Goal: Task Accomplishment & Management: Complete application form

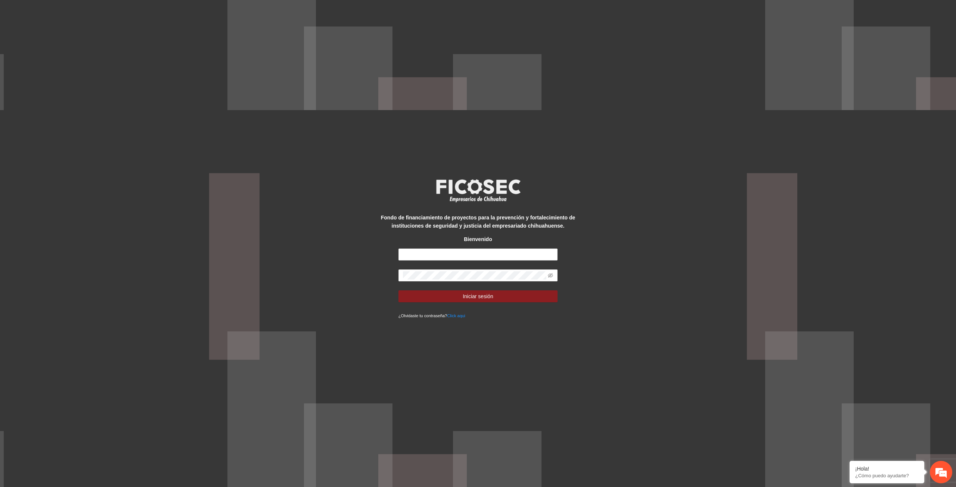
click at [448, 246] on div "Fondo de financiamiento de proyectos para la prevención y fortalecimiento de in…" at bounding box center [477, 244] width 199 height 152
drag, startPoint x: 451, startPoint y: 253, endPoint x: 506, endPoint y: 303, distance: 74.3
click at [451, 253] on input "text" at bounding box center [478, 255] width 159 height 12
type input "**********"
click at [399, 291] on button "Iniciar sesión" at bounding box center [478, 297] width 159 height 12
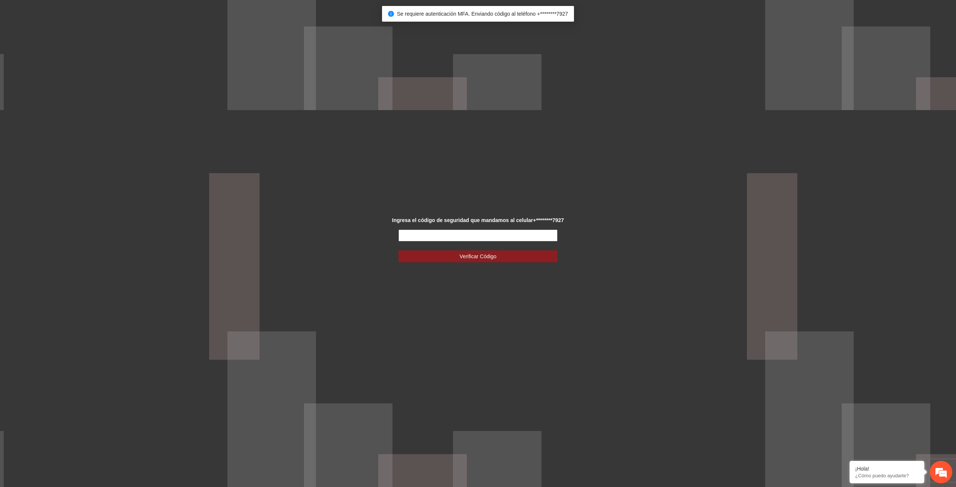
click at [486, 231] on input "text" at bounding box center [478, 236] width 159 height 12
type input "******"
click at [399, 251] on button "Verificar Código" at bounding box center [478, 257] width 159 height 12
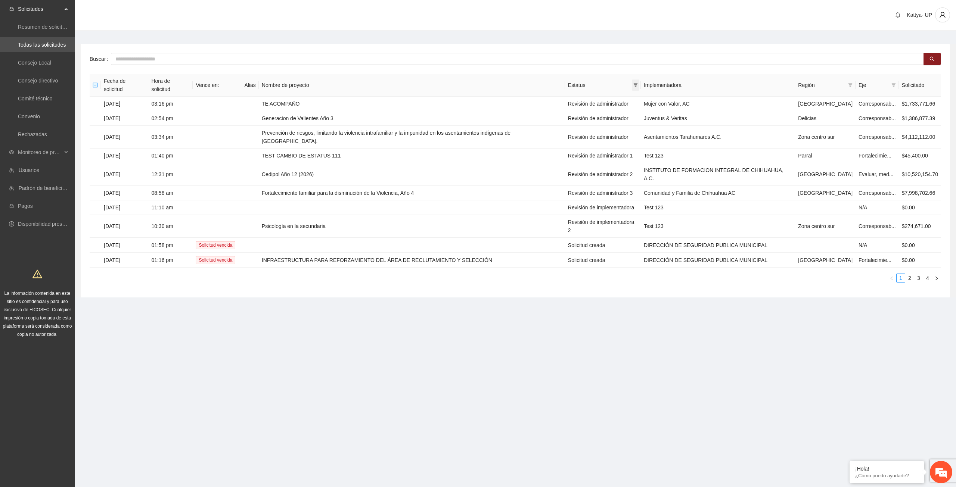
click at [638, 83] on icon "filter" at bounding box center [636, 85] width 4 height 4
click at [607, 106] on span "Revisión de administrador" at bounding box center [599, 108] width 63 height 6
click at [613, 132] on span "Revisión de administrador 1" at bounding box center [602, 131] width 68 height 6
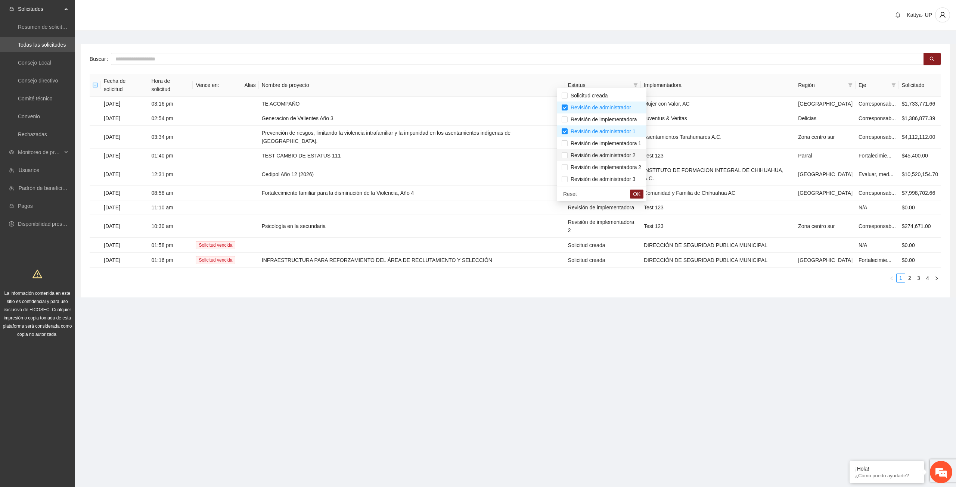
click at [618, 158] on span "Revisión de administrador 2" at bounding box center [602, 155] width 68 height 6
click at [625, 178] on span "Revisión de administrador 3" at bounding box center [602, 179] width 68 height 6
click at [641, 193] on span "OK" at bounding box center [636, 194] width 7 height 8
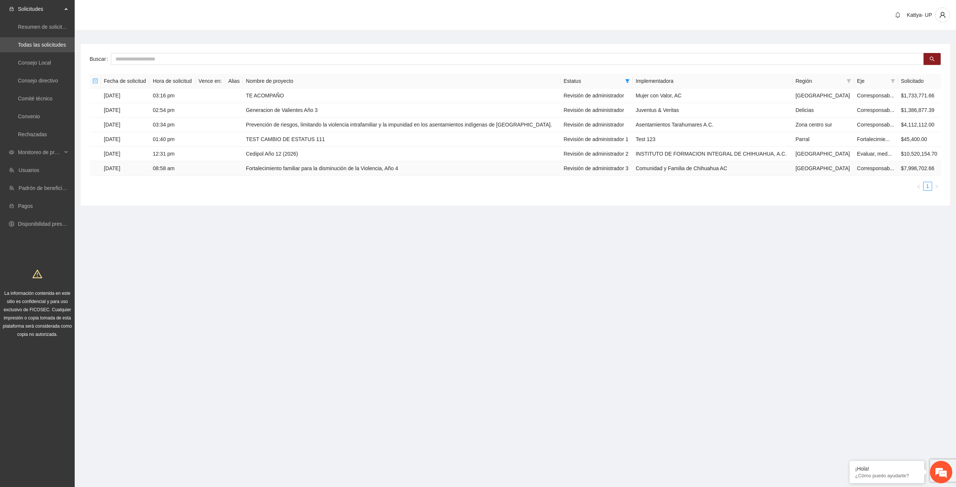
click at [403, 168] on td "Fortalecimiento familiar para la disminución de la Violencia, Año 4" at bounding box center [402, 168] width 318 height 15
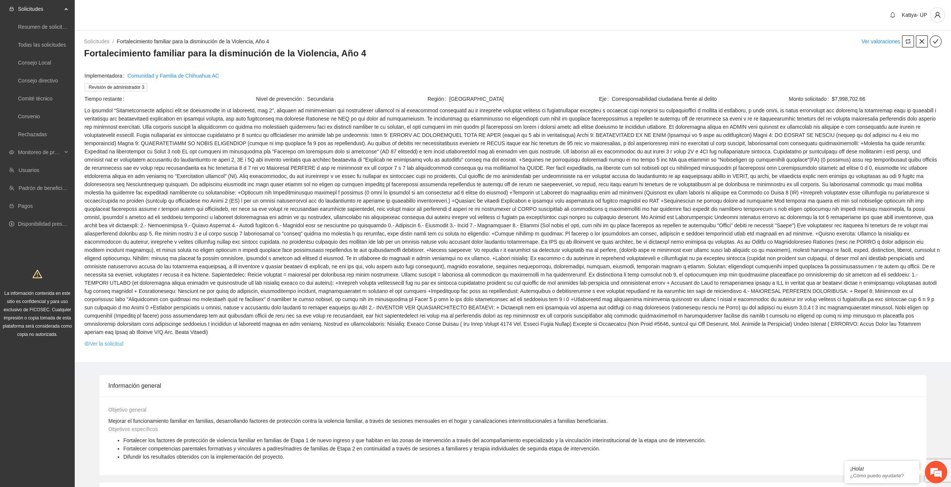
drag, startPoint x: 118, startPoint y: 342, endPoint x: 118, endPoint y: 335, distance: 6.8
click at [118, 341] on td "Ver la solicitud" at bounding box center [512, 346] width 857 height 12
click at [118, 340] on link "Ver la solicitud" at bounding box center [103, 344] width 39 height 8
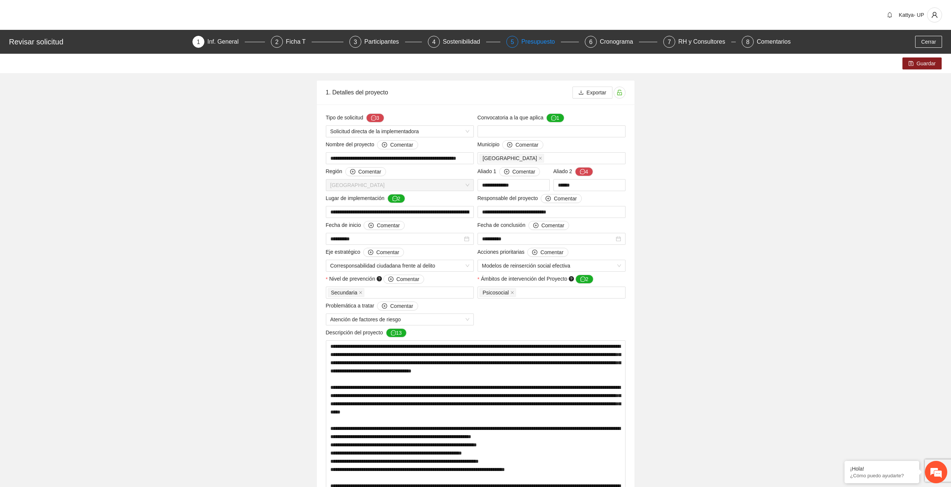
click at [548, 38] on div "Presupuesto" at bounding box center [541, 42] width 40 height 12
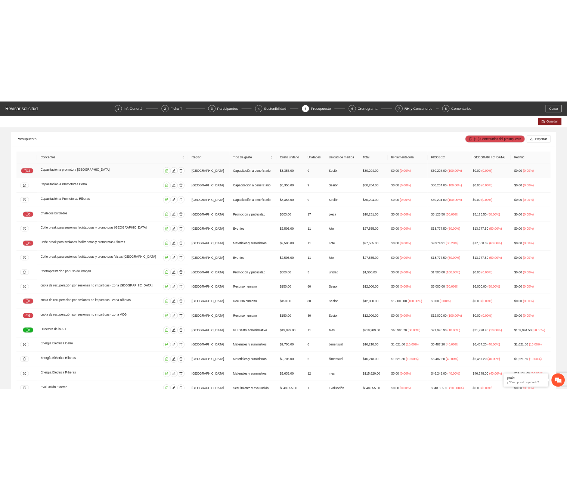
scroll to position [37, 0]
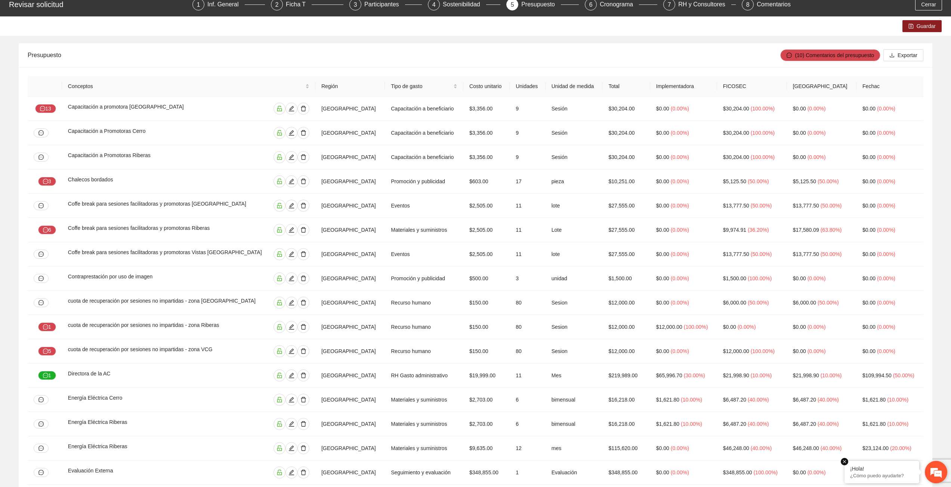
click at [844, 463] on em at bounding box center [843, 461] width 7 height 7
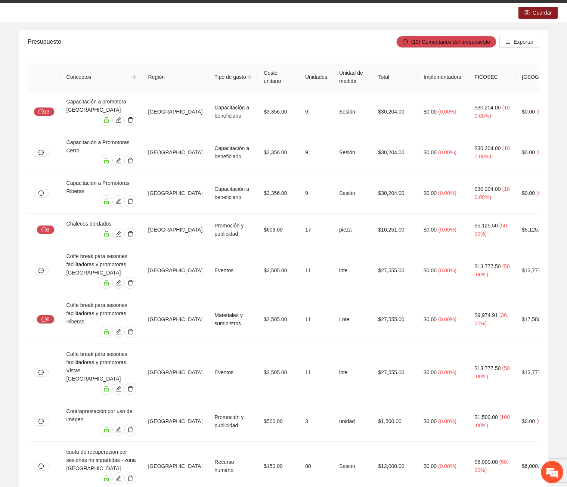
scroll to position [75, 0]
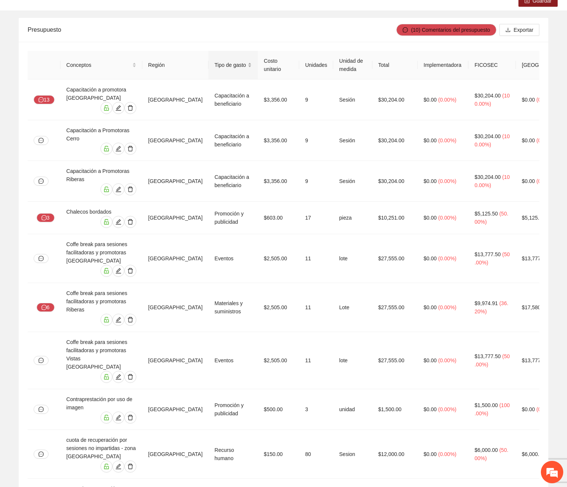
click at [252, 64] on div "Tipo de gasto" at bounding box center [232, 65] width 37 height 8
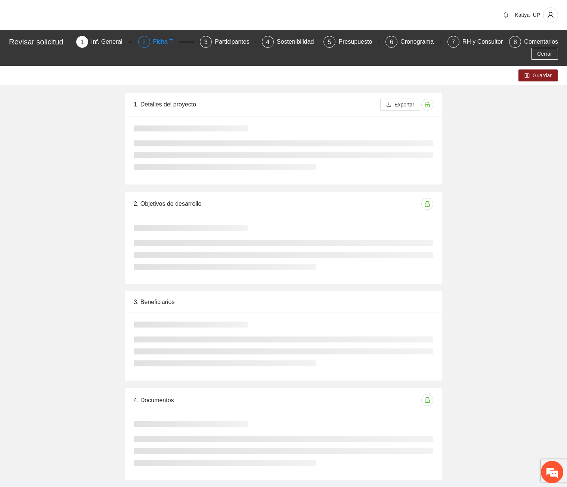
click at [161, 43] on div "Ficha T" at bounding box center [166, 42] width 26 height 12
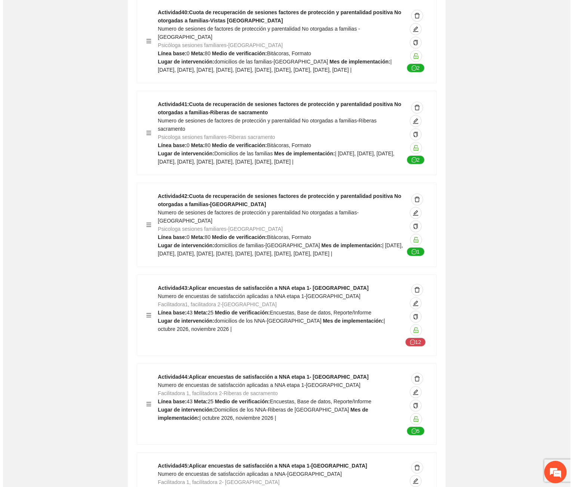
scroll to position [9747, 0]
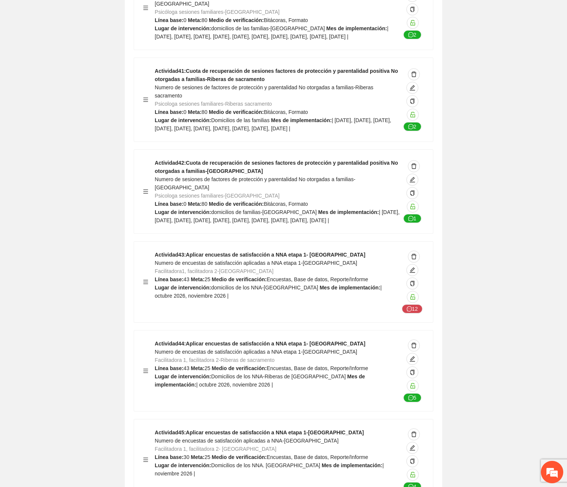
drag, startPoint x: 505, startPoint y: 304, endPoint x: 443, endPoint y: 314, distance: 62.5
click at [409, 356] on icon "edit" at bounding box center [412, 359] width 6 height 6
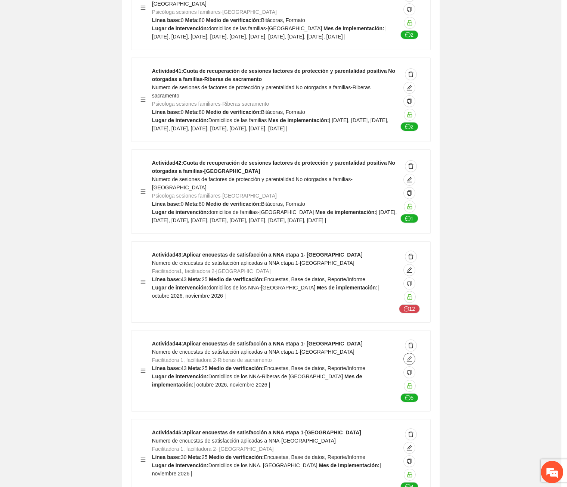
type textarea "**********"
type input "**********"
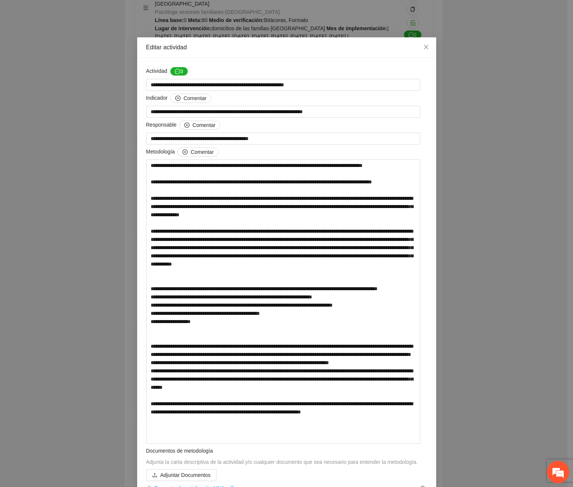
click at [510, 357] on div "**********" at bounding box center [286, 243] width 573 height 487
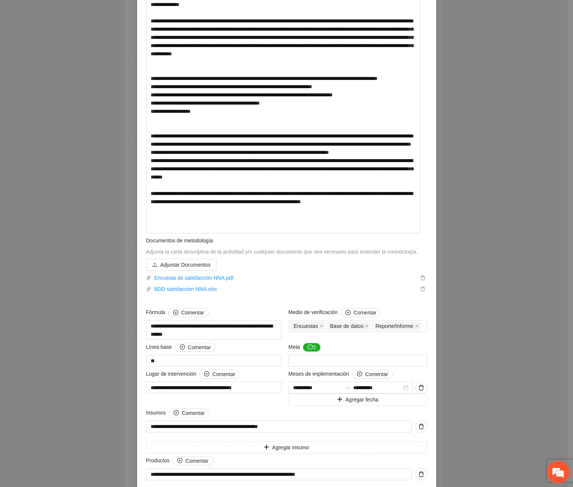
scroll to position [224, 0]
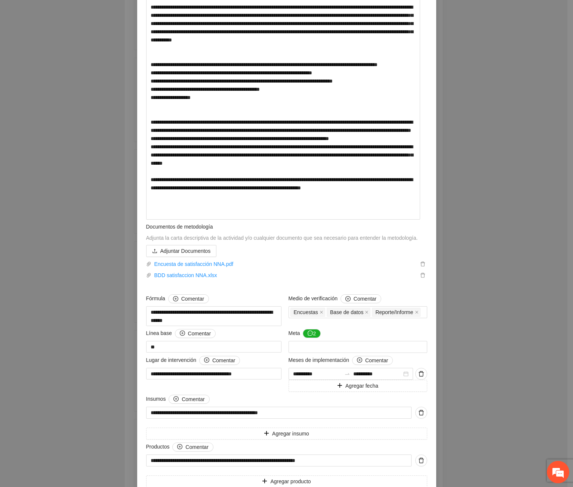
drag, startPoint x: 469, startPoint y: 290, endPoint x: 455, endPoint y: 299, distance: 16.8
click at [466, 292] on div "**********" at bounding box center [286, 243] width 573 height 487
click at [499, 190] on div "**********" at bounding box center [286, 243] width 573 height 487
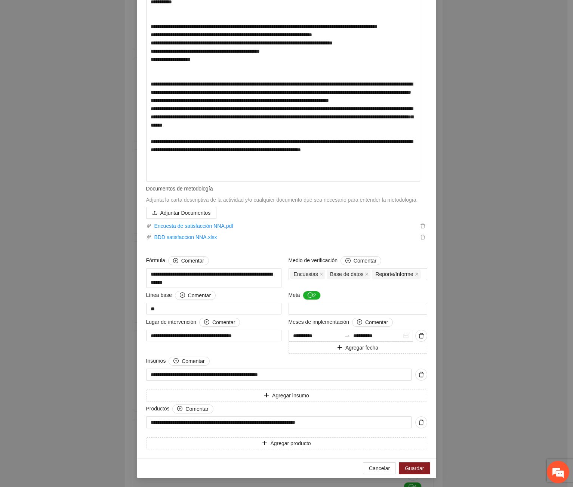
scroll to position [270, 0]
click at [410, 463] on button "Guardar" at bounding box center [414, 468] width 31 height 12
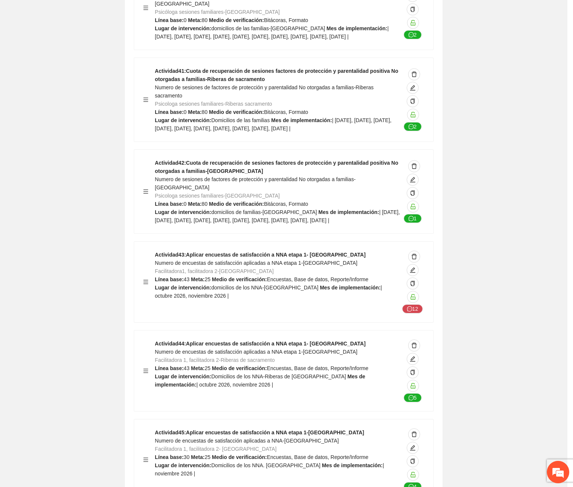
scroll to position [0, 0]
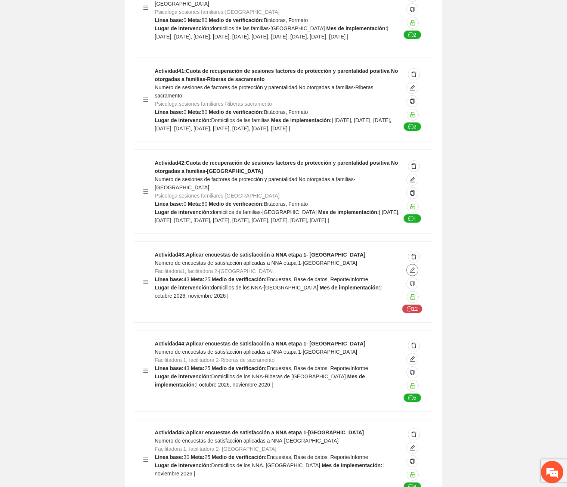
click at [413, 267] on icon "edit" at bounding box center [412, 269] width 5 height 5
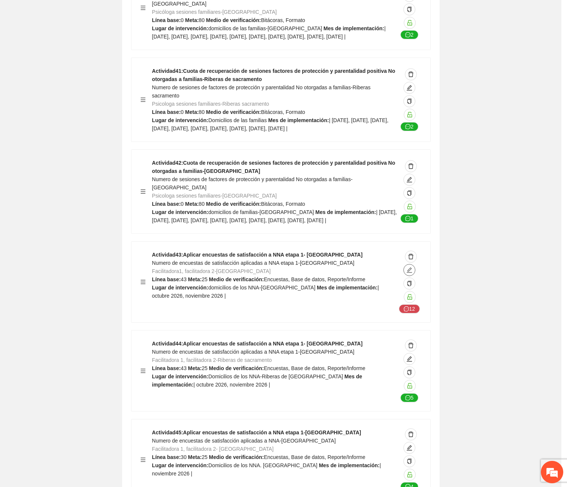
type textarea "**********"
type input "**********"
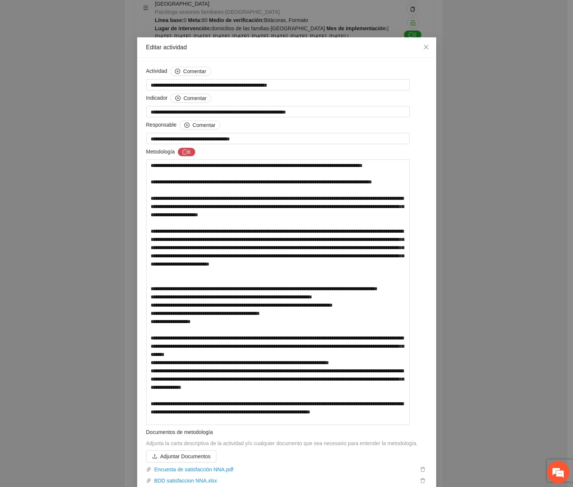
click at [487, 281] on div "**********" at bounding box center [286, 243] width 573 height 487
drag, startPoint x: 366, startPoint y: 320, endPoint x: 182, endPoint y: 321, distance: 183.4
click at [182, 321] on textarea at bounding box center [278, 292] width 264 height 266
drag, startPoint x: 474, startPoint y: 243, endPoint x: 469, endPoint y: 242, distance: 4.9
click at [475, 244] on div "**********" at bounding box center [286, 243] width 573 height 487
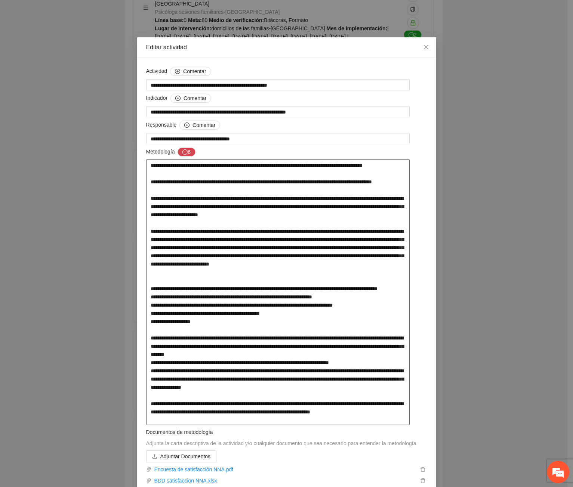
drag, startPoint x: 282, startPoint y: 329, endPoint x: 181, endPoint y: 332, distance: 101.2
click at [181, 332] on textarea at bounding box center [278, 292] width 264 height 266
click at [382, 271] on textarea at bounding box center [278, 292] width 264 height 266
drag, startPoint x: 220, startPoint y: 340, endPoint x: 146, endPoint y: 292, distance: 87.9
click at [146, 292] on textarea at bounding box center [278, 292] width 264 height 266
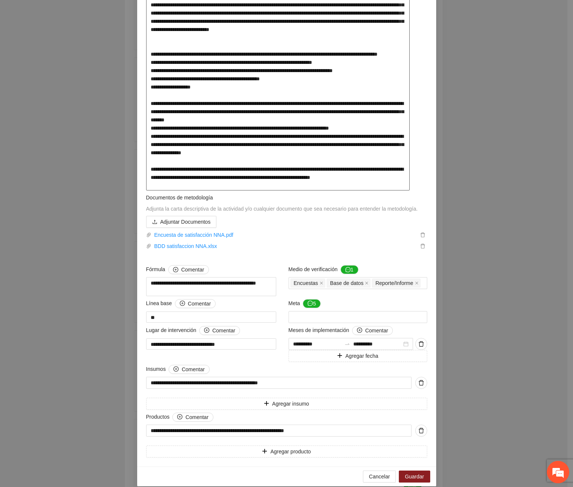
scroll to position [261, 0]
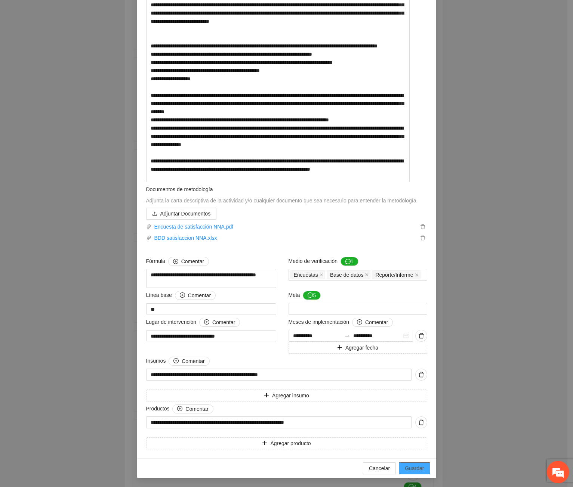
click at [425, 468] on button "Guardar" at bounding box center [414, 468] width 31 height 12
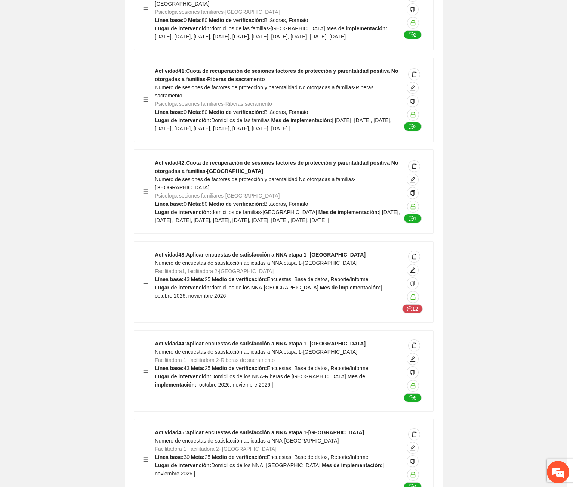
scroll to position [0, 0]
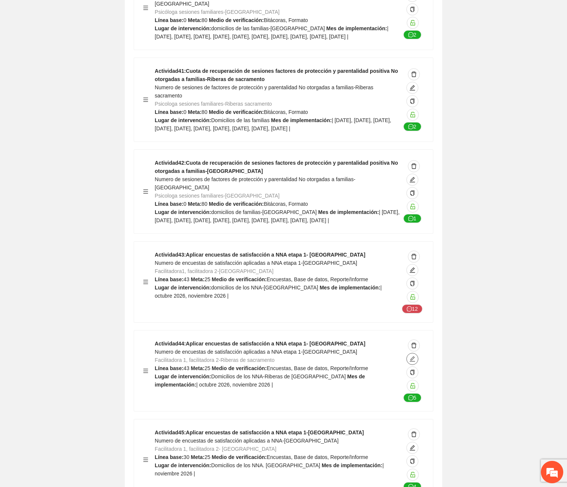
click at [414, 356] on icon "edit" at bounding box center [412, 359] width 6 height 6
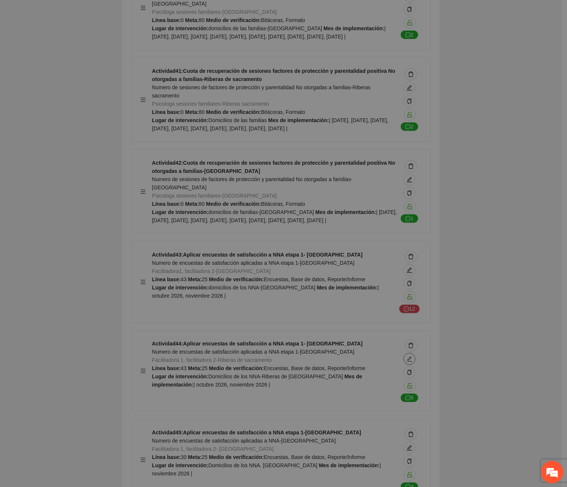
type textarea "**********"
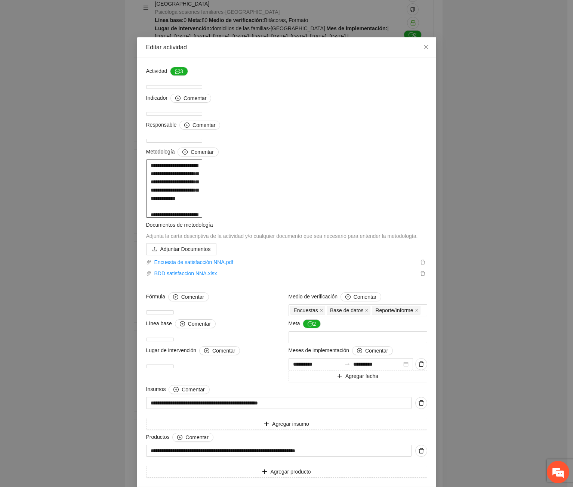
drag, startPoint x: 365, startPoint y: 321, endPoint x: 181, endPoint y: 322, distance: 183.8
click at [181, 218] on textarea at bounding box center [174, 188] width 56 height 58
click at [202, 218] on textarea at bounding box center [174, 188] width 56 height 58
drag, startPoint x: 283, startPoint y: 330, endPoint x: 181, endPoint y: 330, distance: 102.3
click at [181, 218] on textarea at bounding box center [174, 188] width 56 height 58
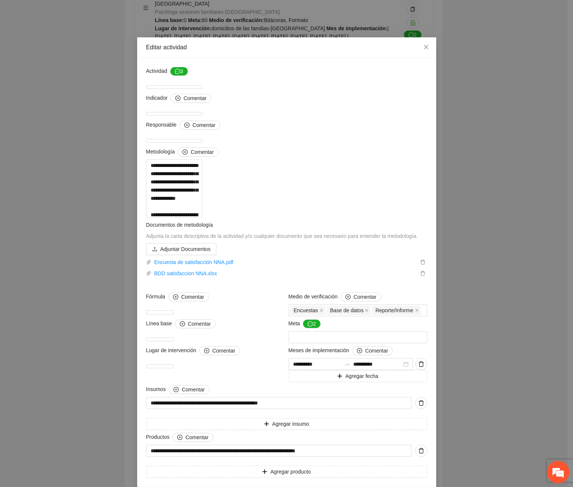
click at [463, 366] on div "**********" at bounding box center [286, 243] width 573 height 487
click at [202, 218] on textarea at bounding box center [174, 188] width 56 height 58
drag, startPoint x: 424, startPoint y: 335, endPoint x: 395, endPoint y: 332, distance: 28.9
click at [422, 218] on div "Metodología Comentar" at bounding box center [286, 183] width 285 height 70
drag, startPoint x: 366, startPoint y: 320, endPoint x: 182, endPoint y: 320, distance: 184.1
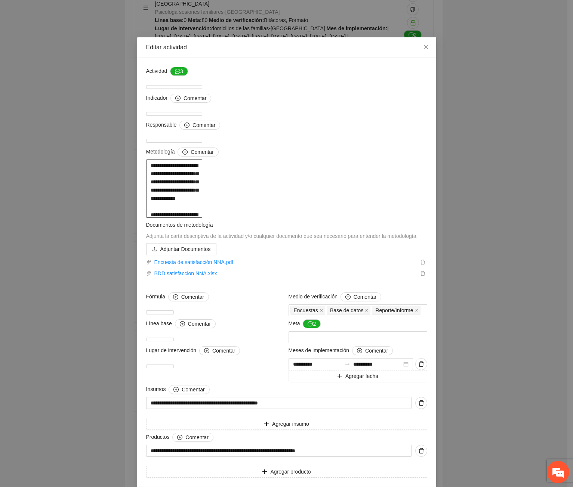
click at [182, 218] on textarea at bounding box center [174, 188] width 56 height 58
click at [202, 218] on textarea at bounding box center [174, 188] width 56 height 58
drag, startPoint x: 288, startPoint y: 331, endPoint x: 180, endPoint y: 328, distance: 107.6
click at [180, 218] on textarea at bounding box center [174, 188] width 56 height 58
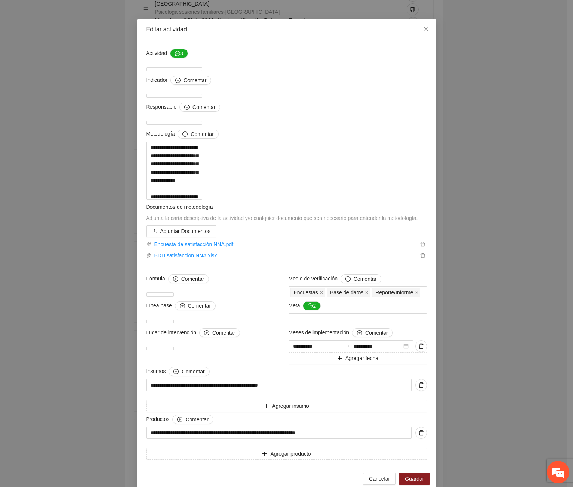
scroll to position [270, 0]
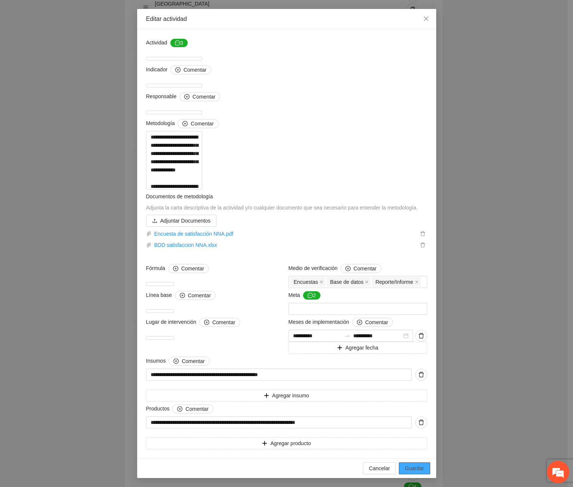
click at [421, 468] on button "Guardar" at bounding box center [414, 468] width 31 height 12
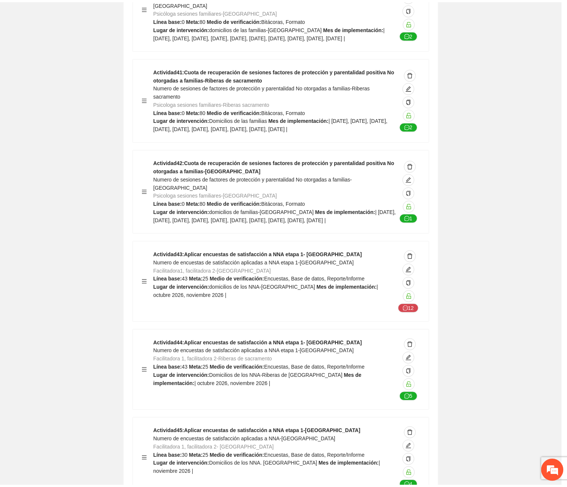
scroll to position [0, 0]
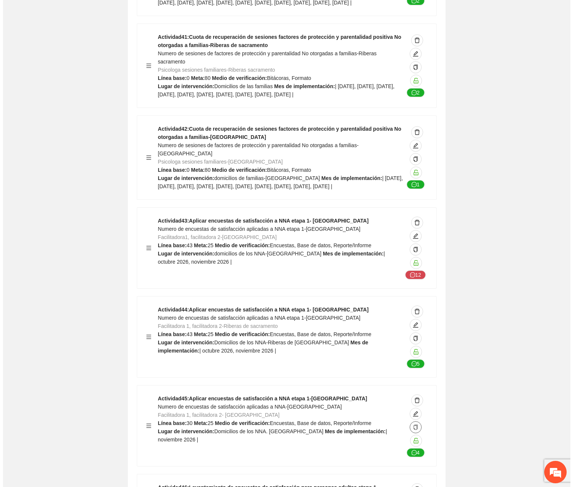
scroll to position [9821, 0]
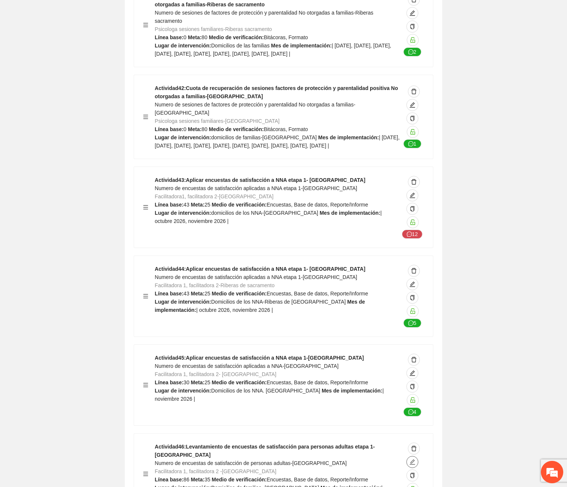
click at [415, 459] on icon "edit" at bounding box center [412, 462] width 6 height 6
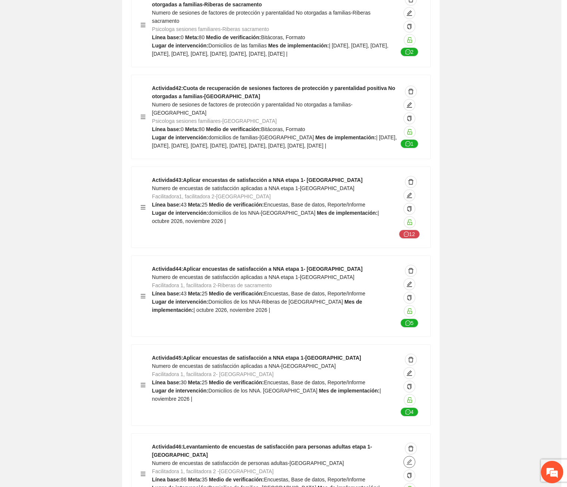
type textarea "**********"
type input "**********"
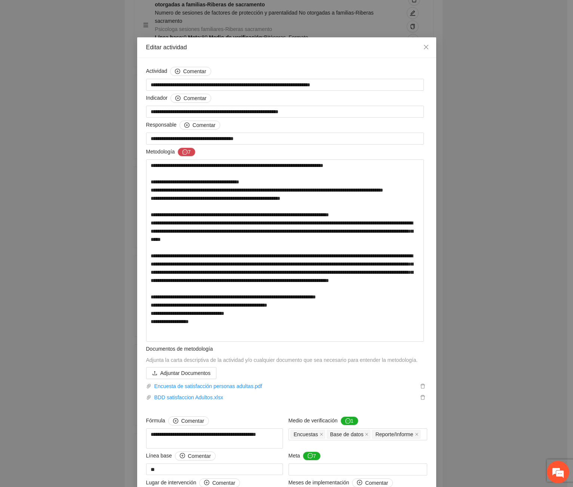
click at [459, 303] on div "**********" at bounding box center [286, 243] width 573 height 487
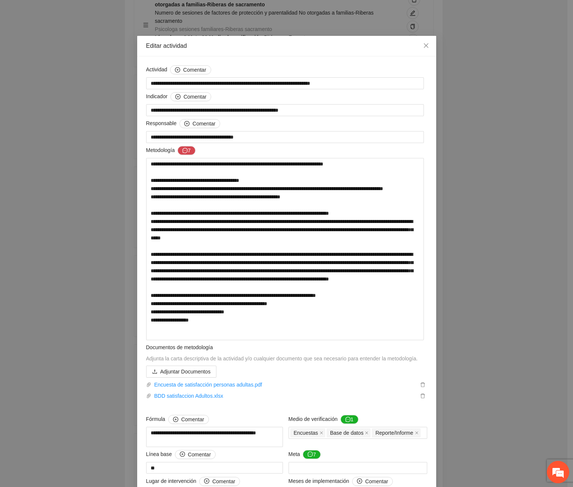
scroll to position [0, 0]
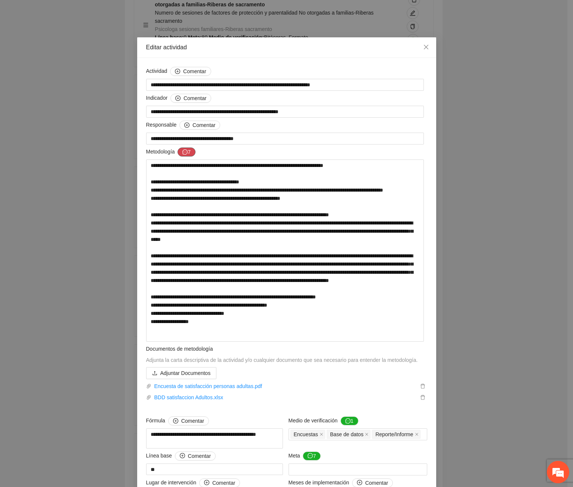
click at [190, 151] on button "7" at bounding box center [186, 152] width 18 height 9
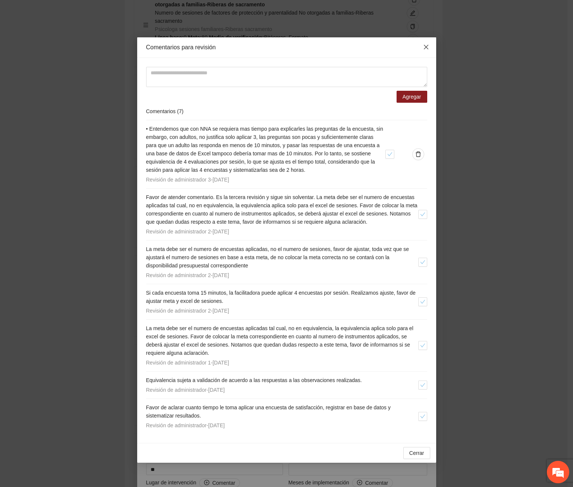
click at [424, 46] on icon "close" at bounding box center [425, 47] width 4 height 4
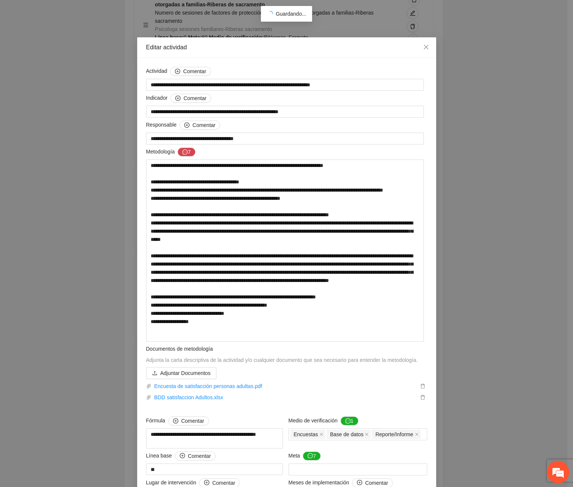
click at [508, 224] on div "**********" at bounding box center [286, 243] width 573 height 487
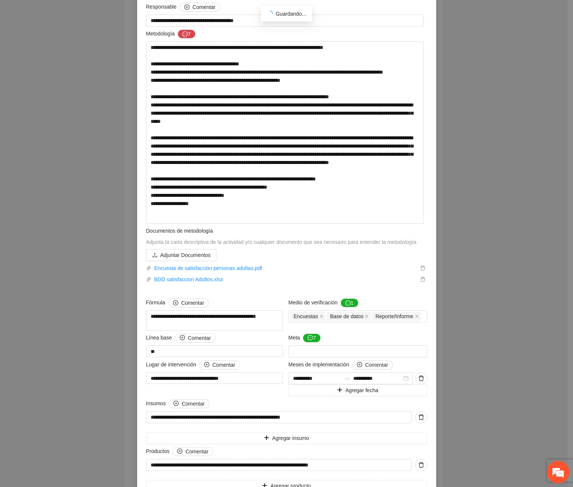
scroll to position [163, 0]
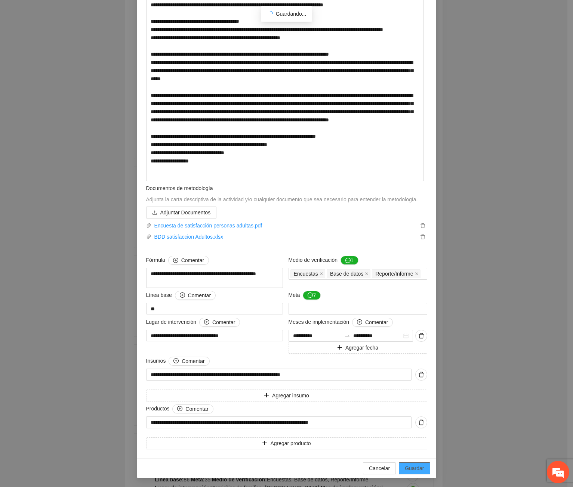
click at [417, 466] on span "Guardar" at bounding box center [413, 468] width 19 height 8
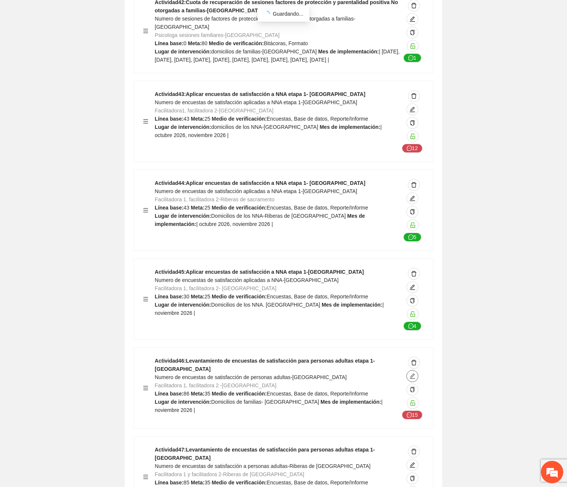
scroll to position [9934, 0]
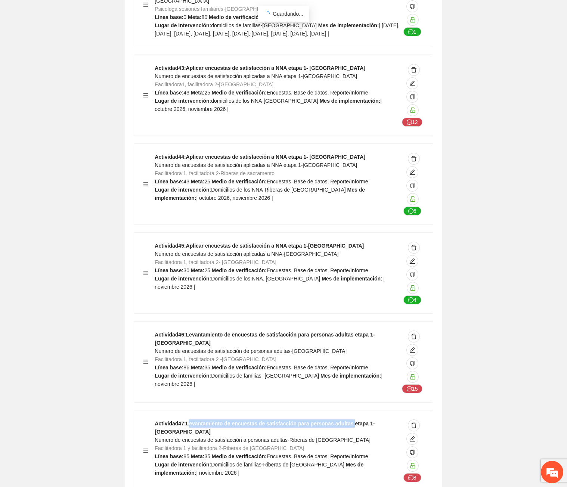
drag, startPoint x: 190, startPoint y: 375, endPoint x: 345, endPoint y: 373, distance: 154.6
click at [345, 421] on strong "Actividad 47 : Levantamiento de encuestas de satisfacción para personas adultas…" at bounding box center [265, 428] width 220 height 14
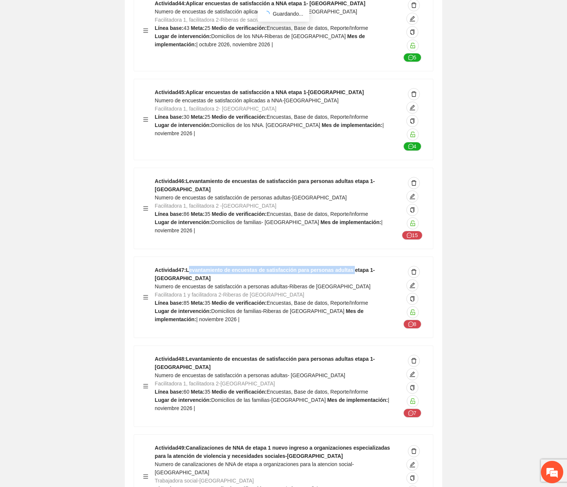
scroll to position [10158, 0]
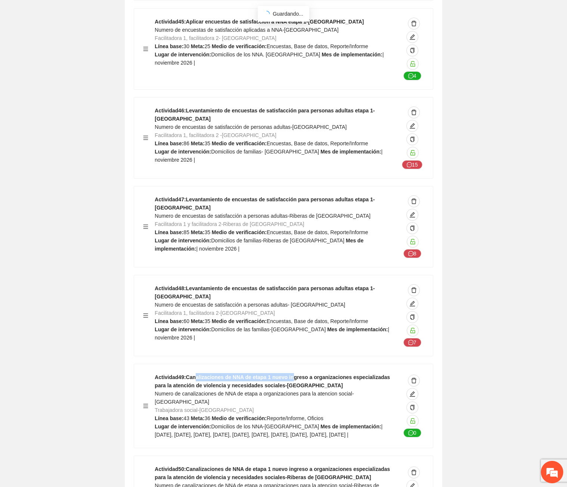
drag, startPoint x: 196, startPoint y: 329, endPoint x: 291, endPoint y: 326, distance: 94.9
click at [291, 374] on strong "Actividad 49 : Canalizaciones de NNA de etapa 1 nuevo ingreso a organizaciones …" at bounding box center [272, 381] width 235 height 14
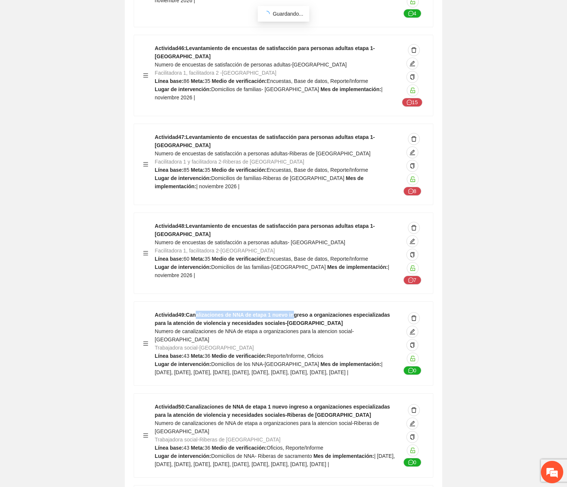
scroll to position [10270, 0]
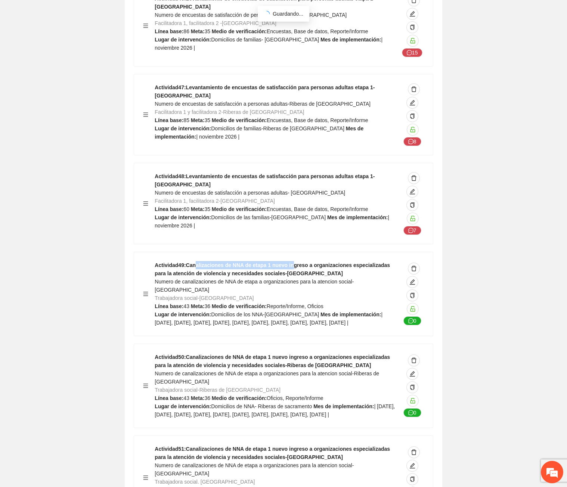
drag, startPoint x: 433, startPoint y: 445, endPoint x: 427, endPoint y: 446, distance: 6.1
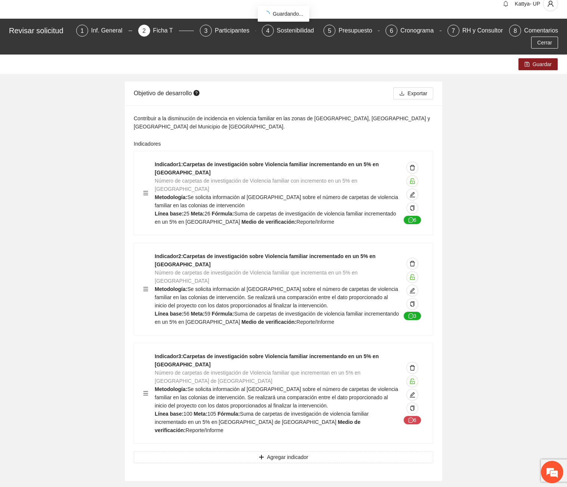
scroll to position [0, 0]
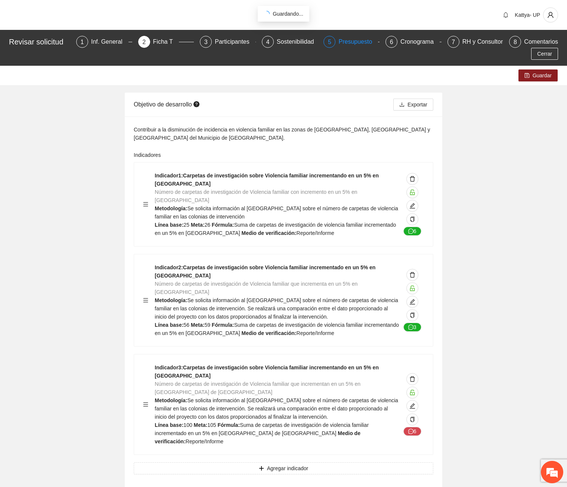
click at [354, 43] on div "Presupuesto" at bounding box center [358, 42] width 40 height 12
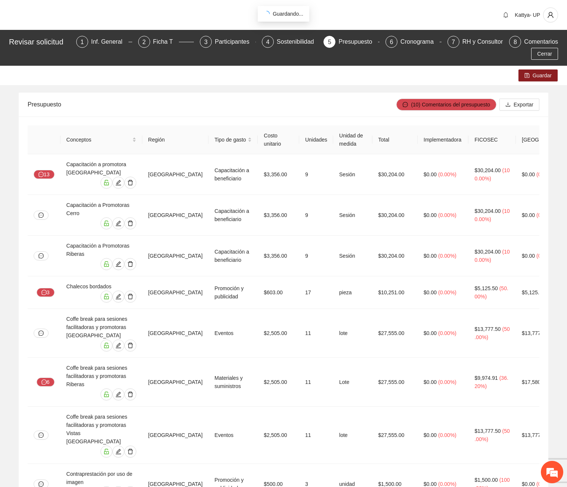
click at [246, 138] on span "Tipo de gasto" at bounding box center [230, 140] width 32 height 8
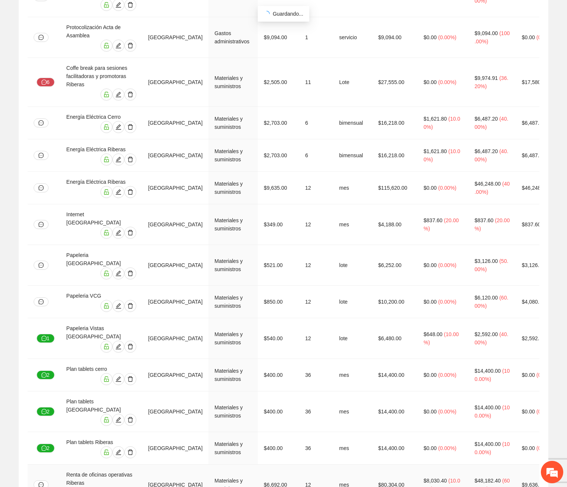
scroll to position [710, 0]
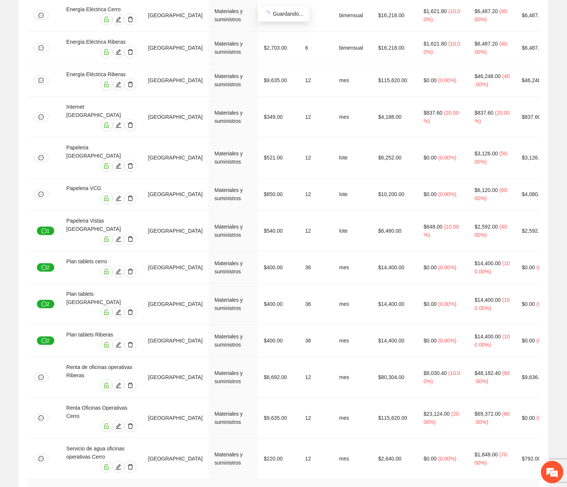
scroll to position [859, 0]
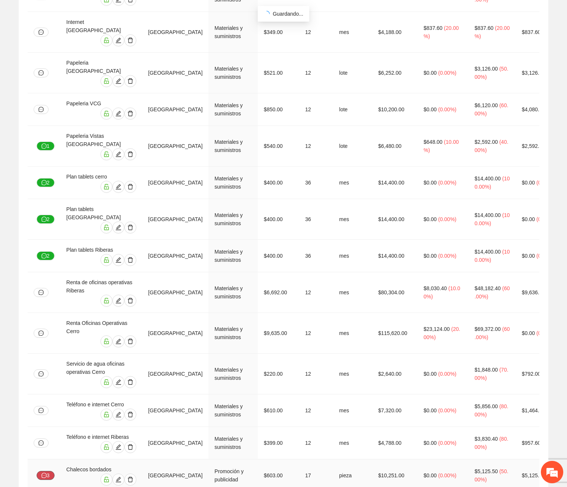
click at [44, 473] on icon "message" at bounding box center [43, 475] width 5 height 5
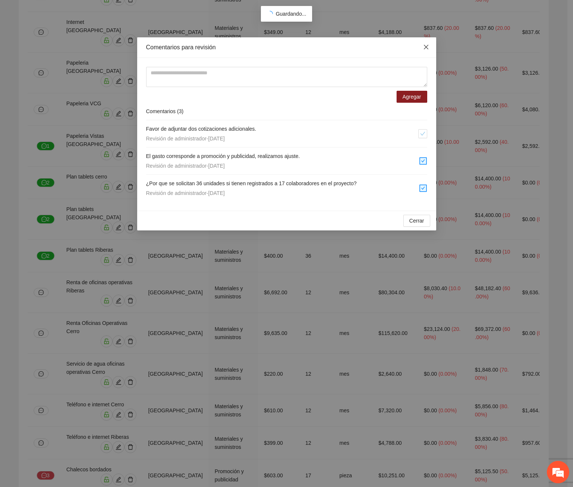
click at [423, 48] on icon "close" at bounding box center [426, 47] width 6 height 6
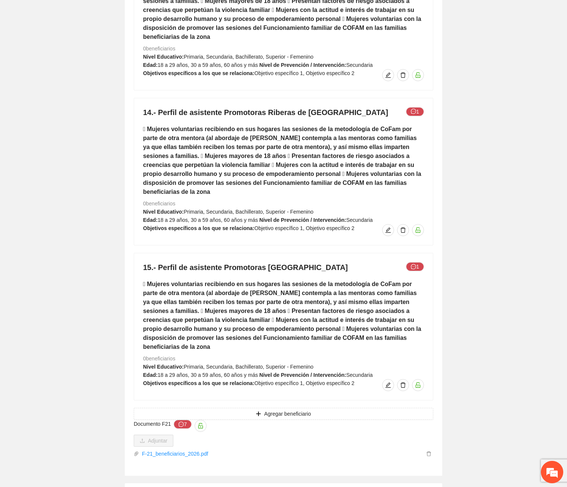
scroll to position [5183, 0]
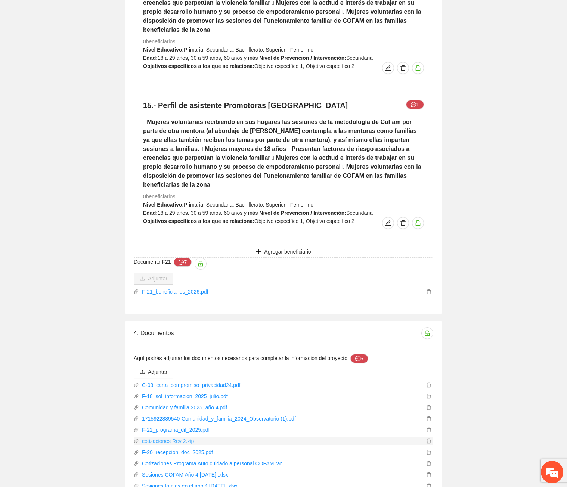
click at [174, 437] on link "cotizaciones Rev 2.zip" at bounding box center [281, 441] width 285 height 8
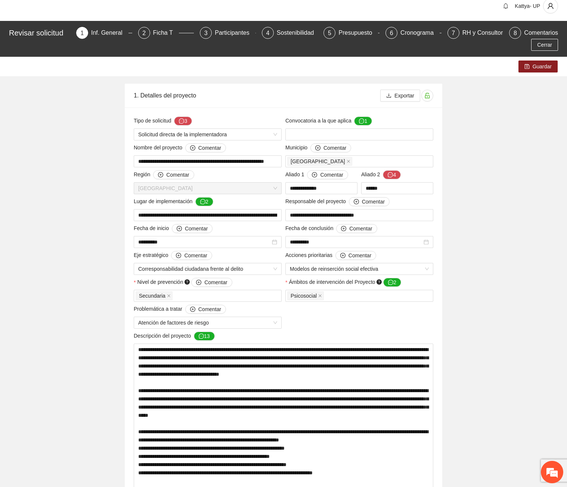
scroll to position [0, 0]
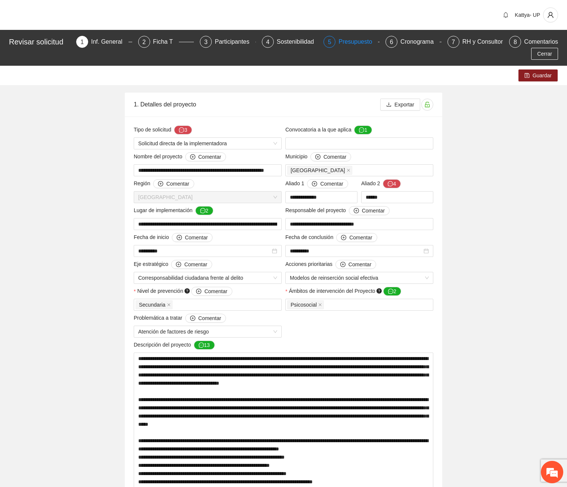
click at [346, 38] on div "Presupuesto" at bounding box center [358, 42] width 40 height 12
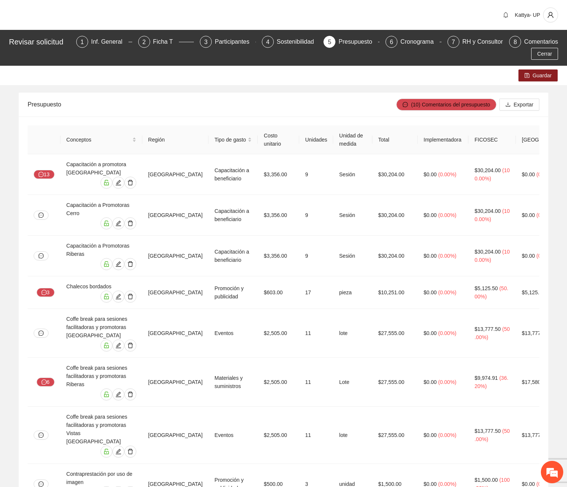
click at [46, 290] on icon "message" at bounding box center [43, 292] width 5 height 5
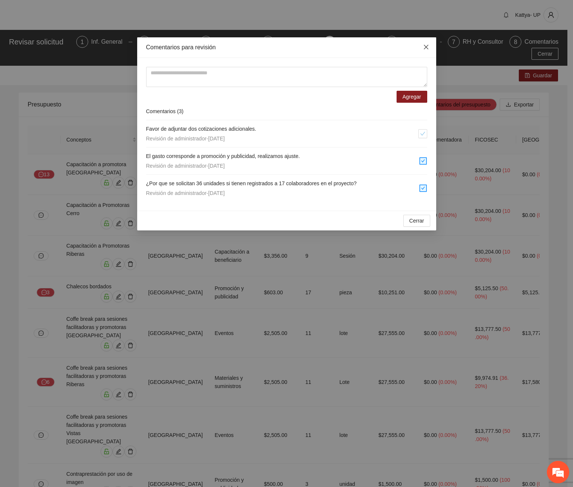
click at [424, 51] on span "Close" at bounding box center [426, 47] width 20 height 20
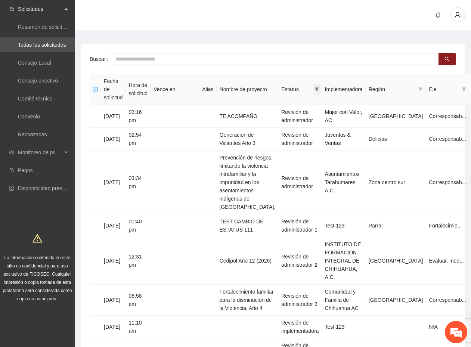
click at [317, 80] on th "Estatus" at bounding box center [299, 89] width 43 height 31
click at [315, 87] on icon "filter" at bounding box center [316, 89] width 4 height 4
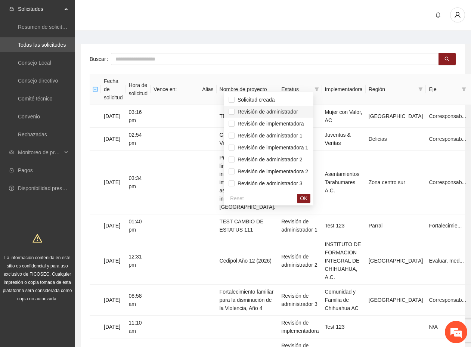
click at [287, 109] on span "Revisión de administrador" at bounding box center [266, 112] width 63 height 6
click at [277, 133] on span "Revisión de administrador 1" at bounding box center [269, 136] width 68 height 6
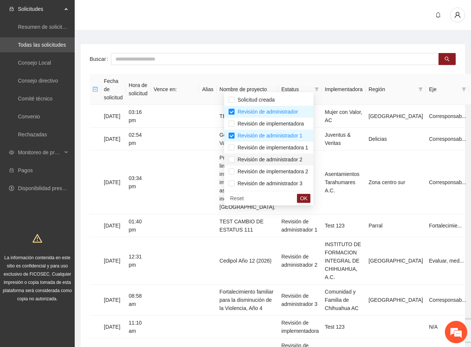
click at [281, 156] on span "Revisión de administrador 2" at bounding box center [269, 159] width 68 height 6
click at [289, 183] on span "Revisión de administrador 3" at bounding box center [269, 183] width 68 height 6
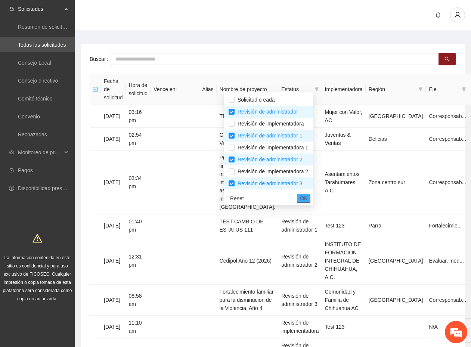
click at [310, 195] on button "OK" at bounding box center [303, 198] width 13 height 9
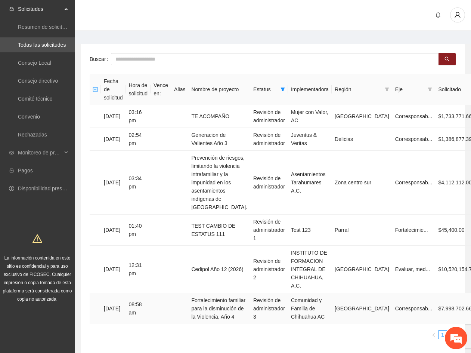
click at [207, 300] on td "Fortalecimiento familiar para la disminución de la Violencia, Año 4" at bounding box center [219, 308] width 62 height 31
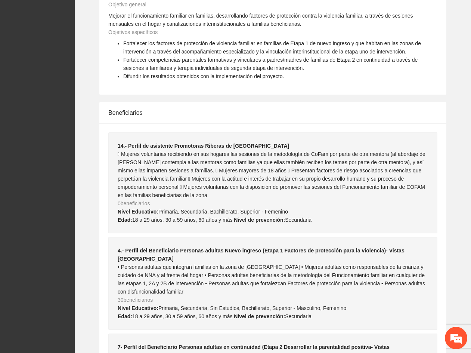
scroll to position [486, 0]
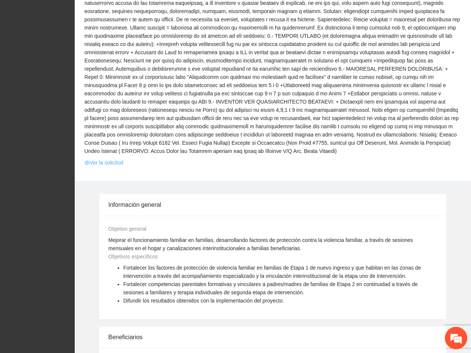
click at [107, 158] on link "Ver la solicitud" at bounding box center [103, 162] width 39 height 8
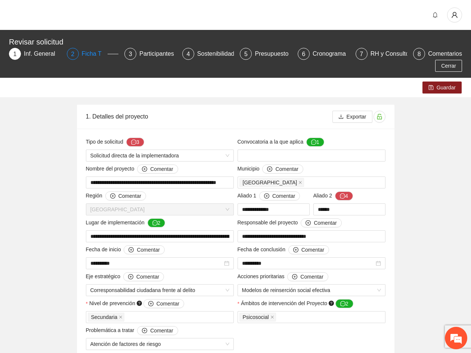
click at [79, 56] on div "2 Ficha T" at bounding box center [93, 54] width 52 height 12
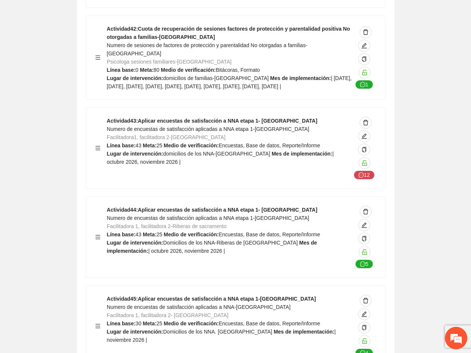
scroll to position [9898, 0]
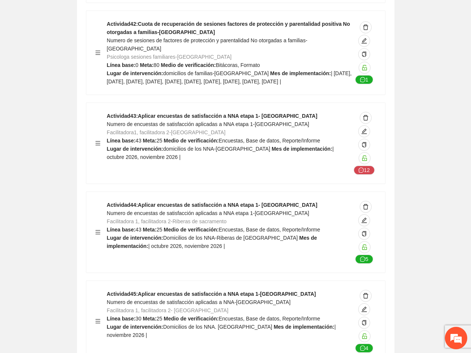
click at [176, 202] on strong "Actividad 44 : Aplicar encuestas de satisfacción a NNA etapa 1- Riberas de sacr…" at bounding box center [212, 205] width 211 height 6
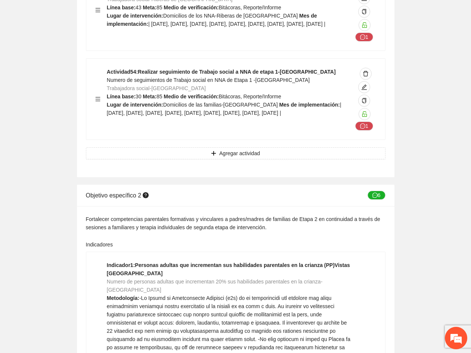
scroll to position [437, 0]
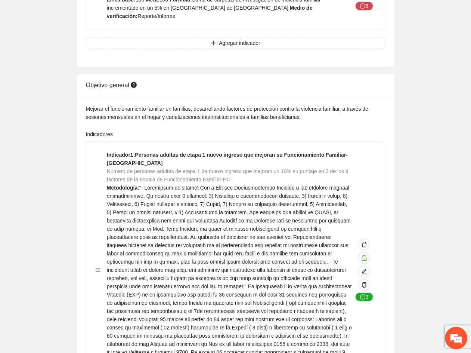
click at [129, 193] on span at bounding box center [229, 274] width 245 height 179
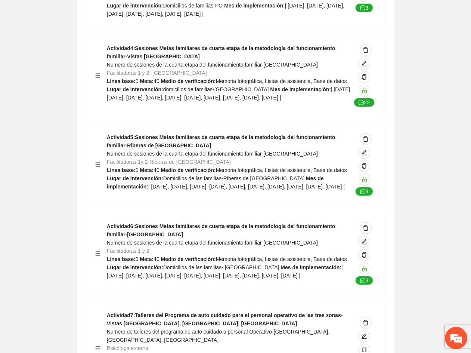
scroll to position [13257, 0]
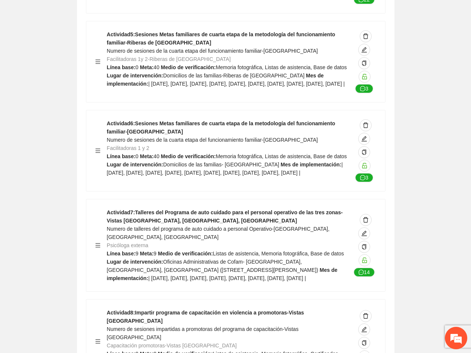
click at [165, 226] on span "Numero de talleres del programa de auto cuidado a personal Operativo-Cerro gran…" at bounding box center [218, 233] width 223 height 14
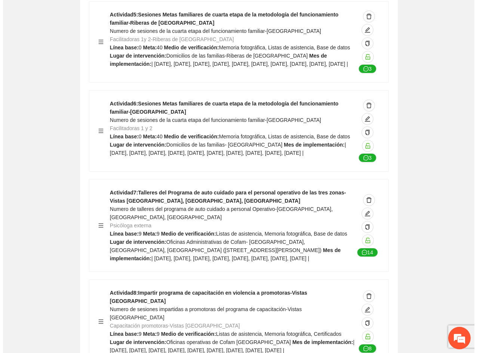
scroll to position [13295, 0]
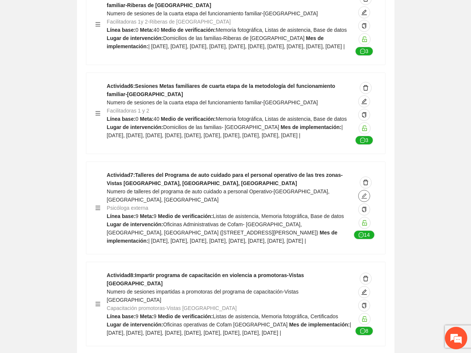
click at [363, 193] on icon "edit" at bounding box center [364, 196] width 6 height 6
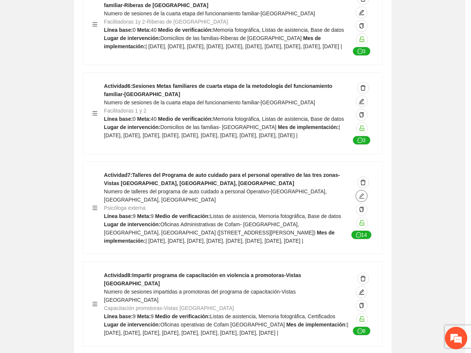
type textarea "**********"
type input "**********"
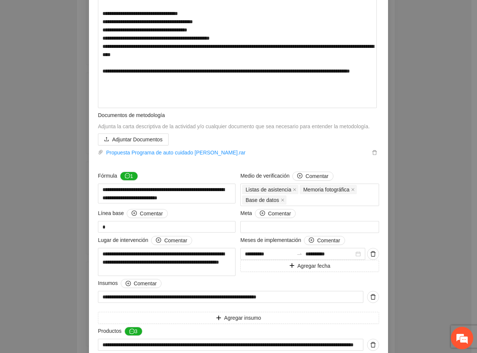
scroll to position [333, 0]
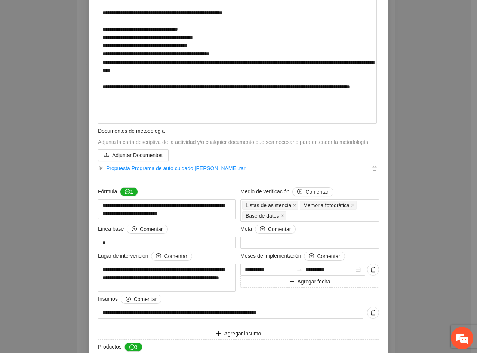
drag, startPoint x: 419, startPoint y: 127, endPoint x: 391, endPoint y: 141, distance: 31.7
click at [419, 127] on div "**********" at bounding box center [238, 176] width 477 height 353
click at [224, 171] on link "Propuesta Programa de auto cuidado Veronica Terrazas.rar" at bounding box center [236, 168] width 267 height 8
